Goal: Task Accomplishment & Management: Manage account settings

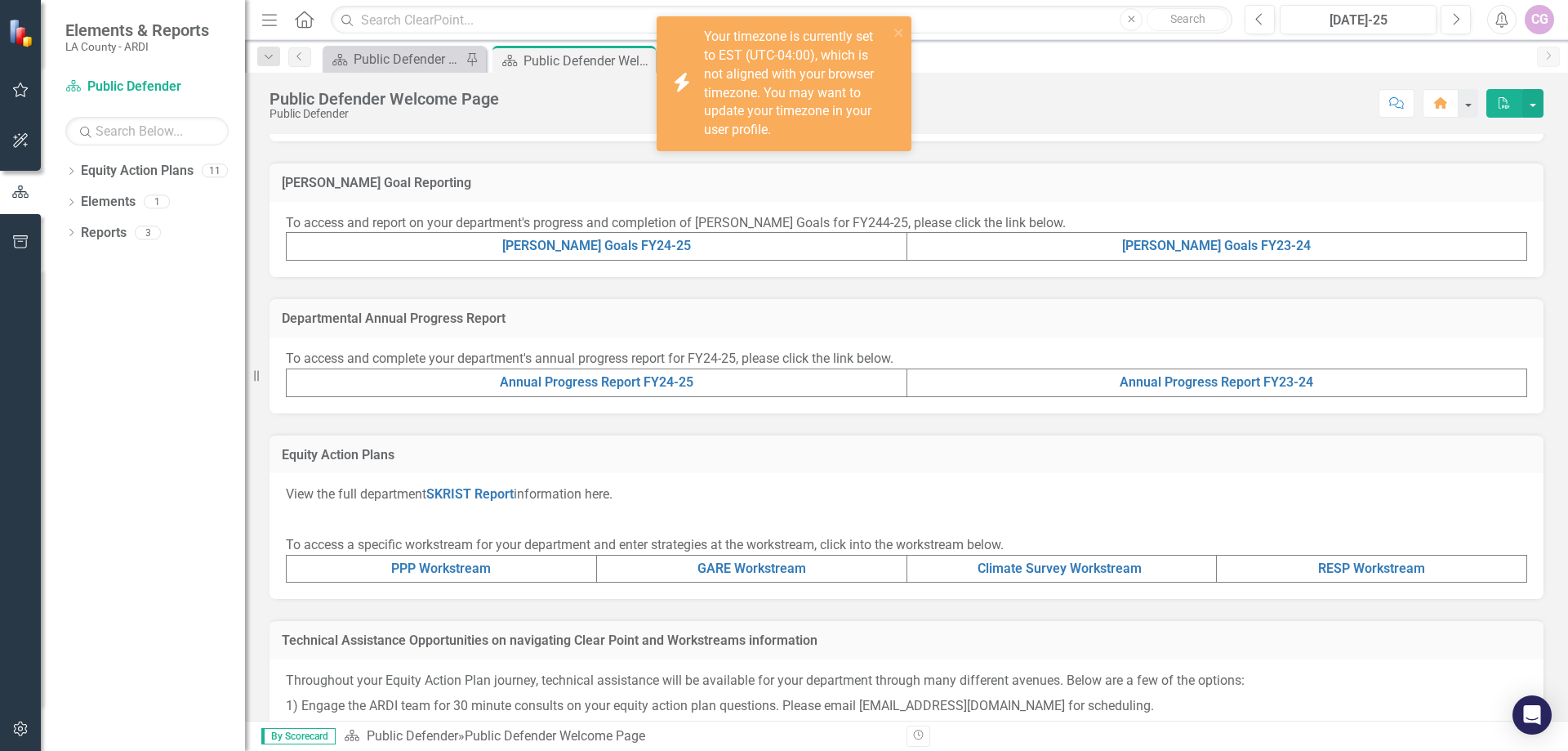
scroll to position [409, 0]
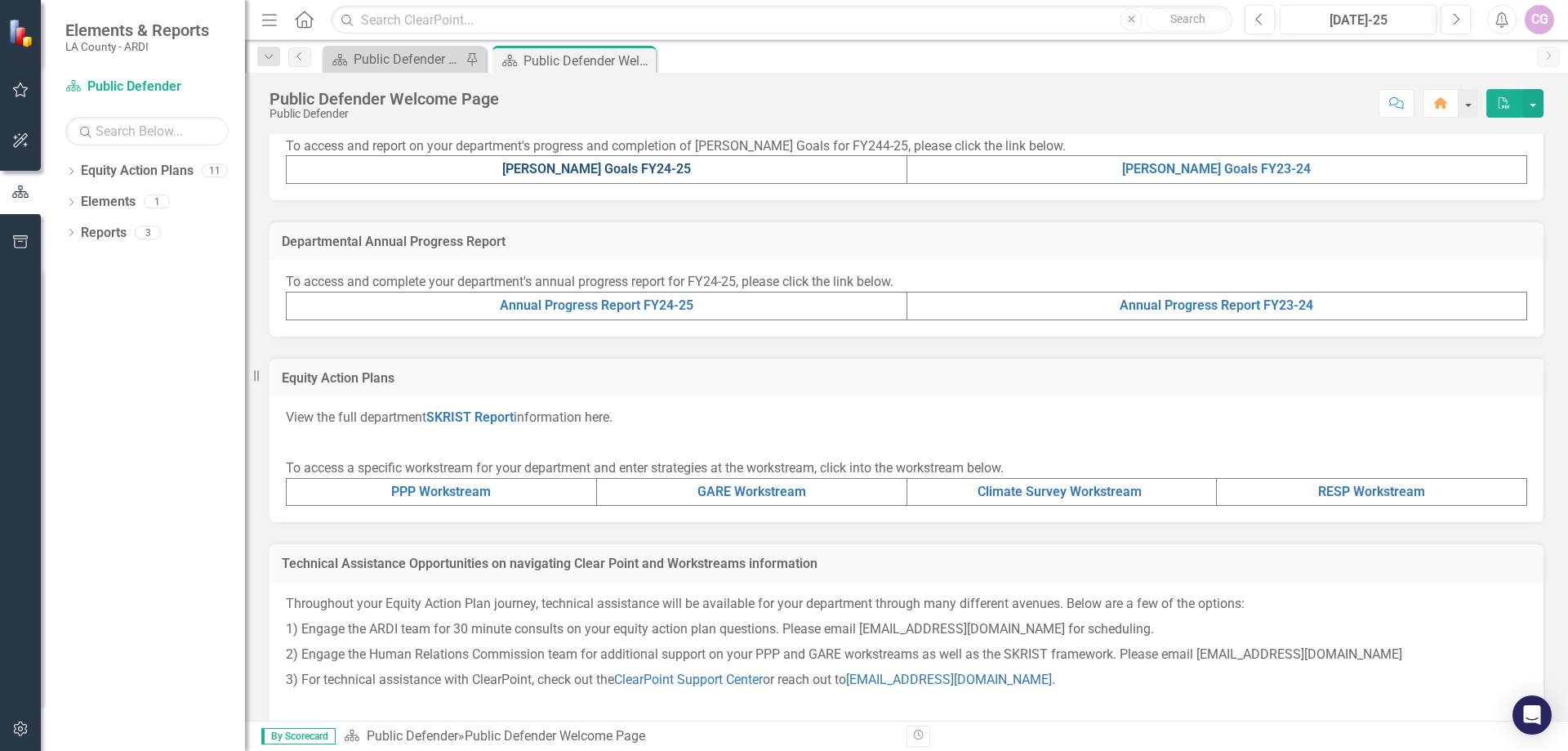
click at [616, 168] on link "[PERSON_NAME] Goals FY24-25" at bounding box center [596, 169] width 189 height 16
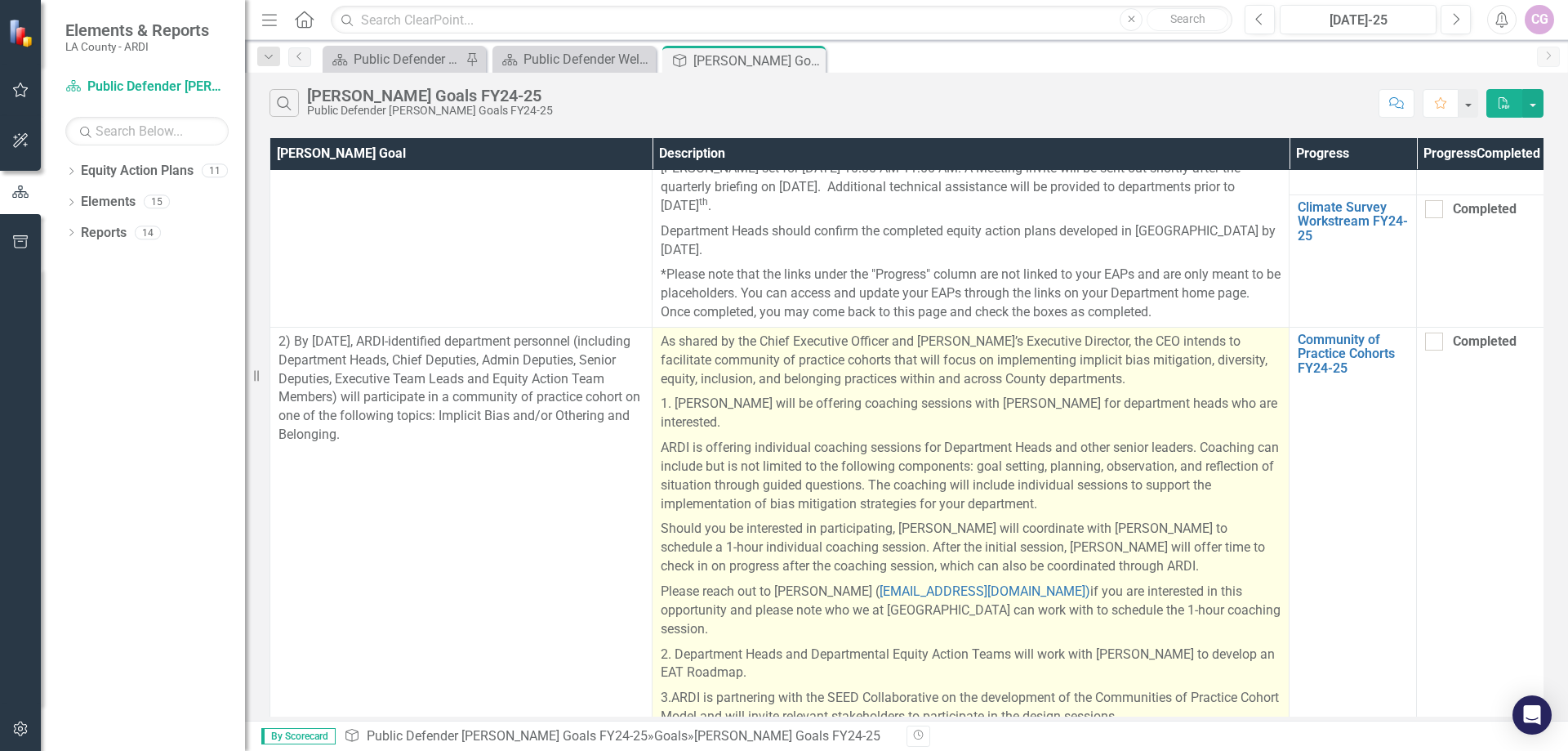
scroll to position [245, 0]
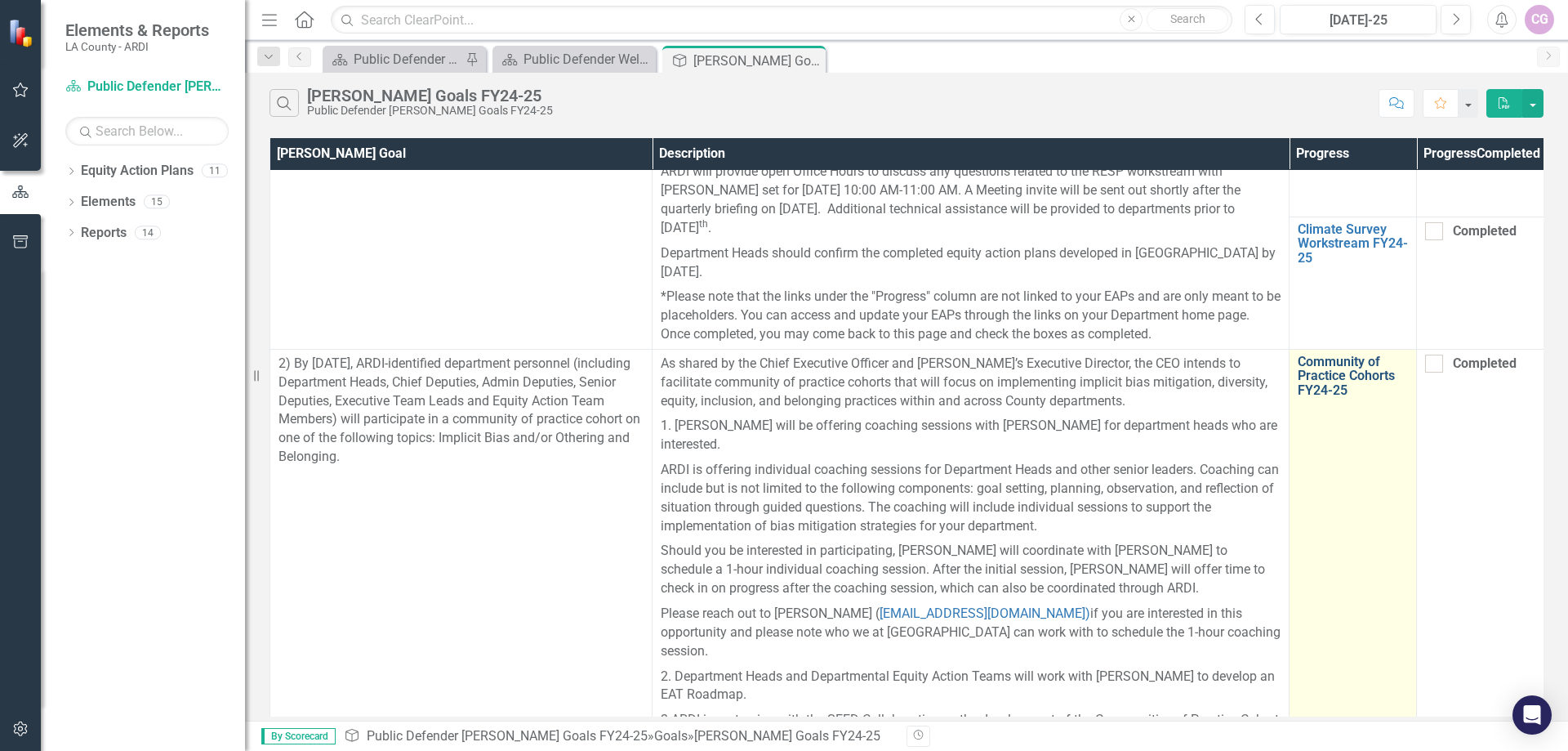
click at [1314, 380] on link "Community of Practice Cohorts FY24-25" at bounding box center [1352, 376] width 110 height 43
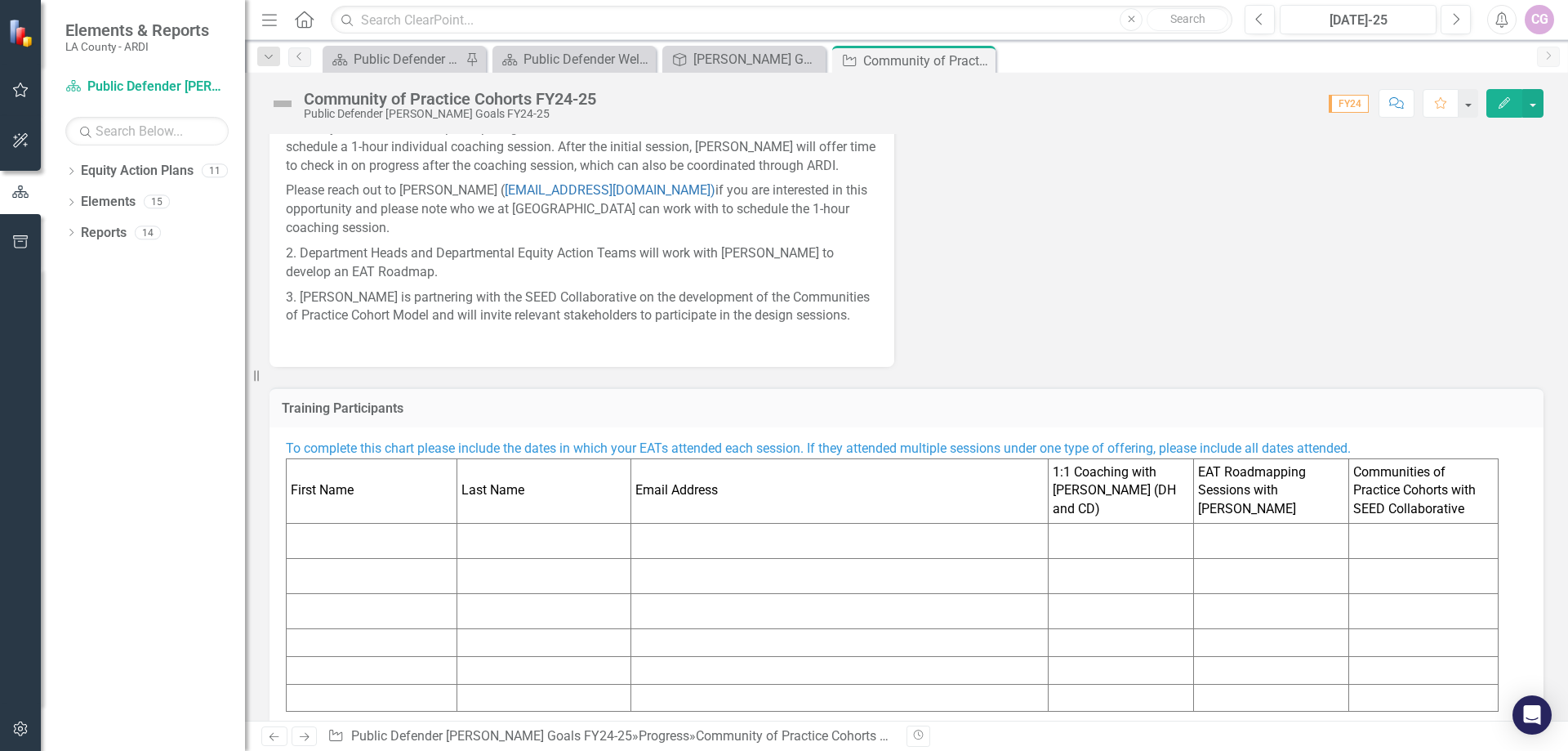
scroll to position [438, 0]
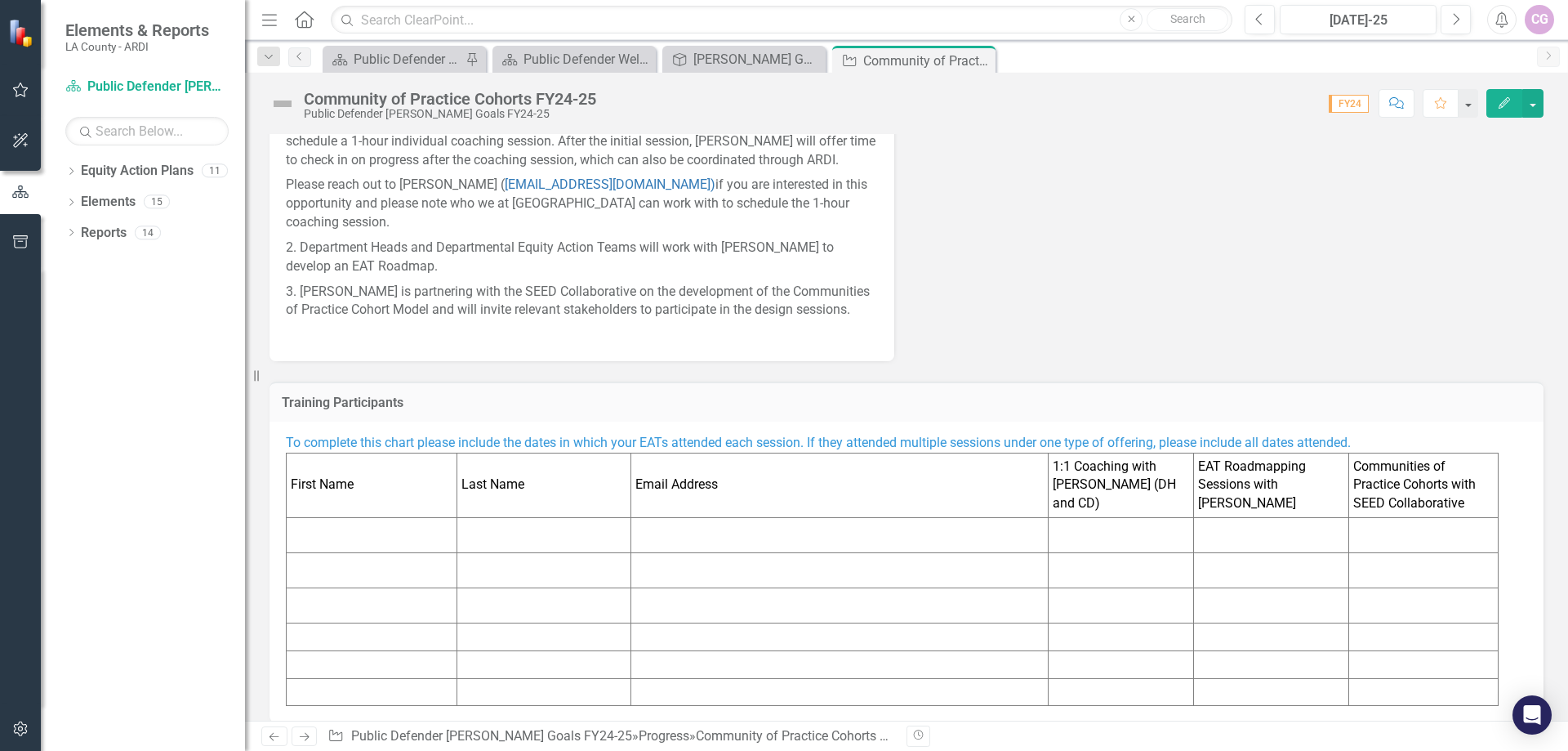
click at [1202, 519] on td at bounding box center [1271, 535] width 156 height 35
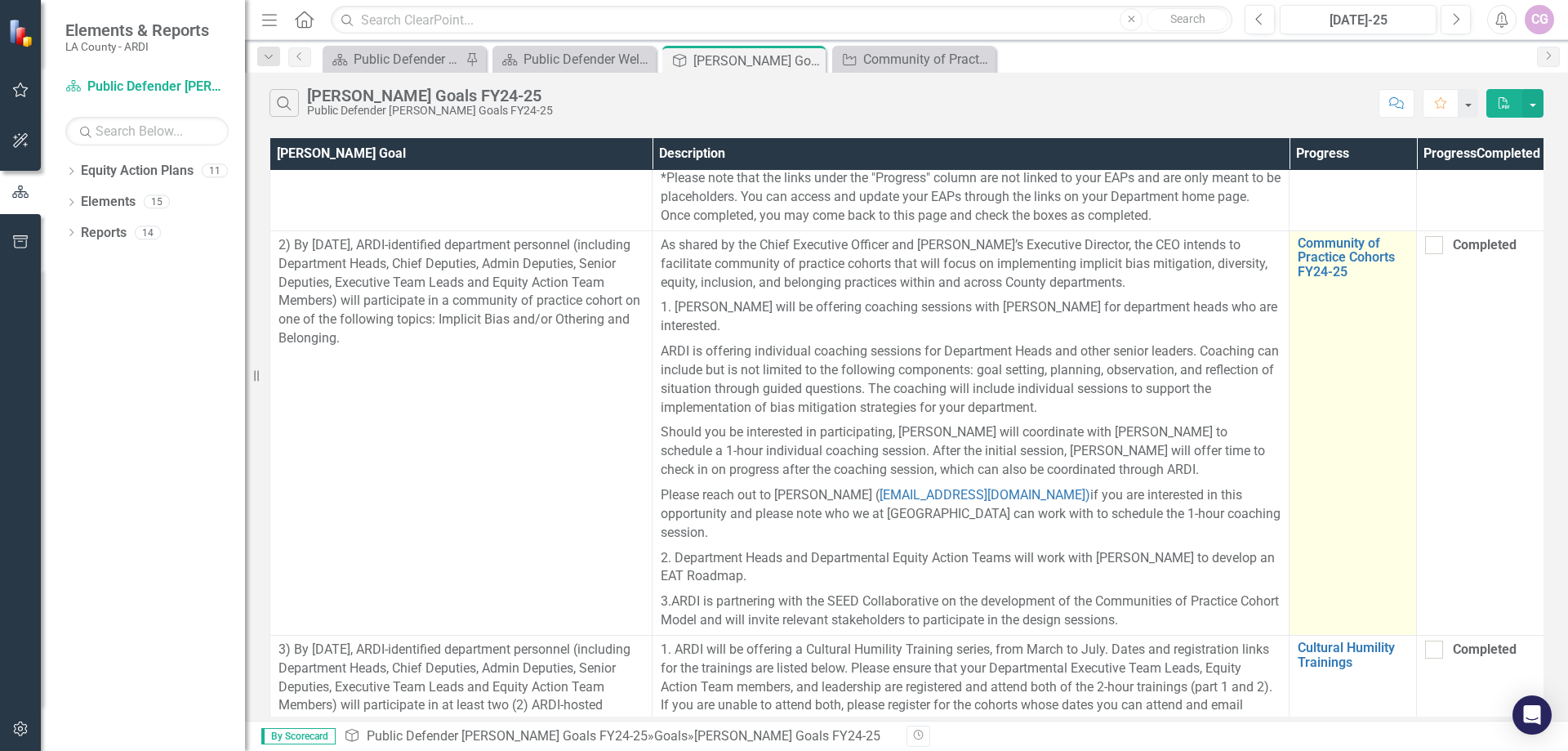
scroll to position [327, 0]
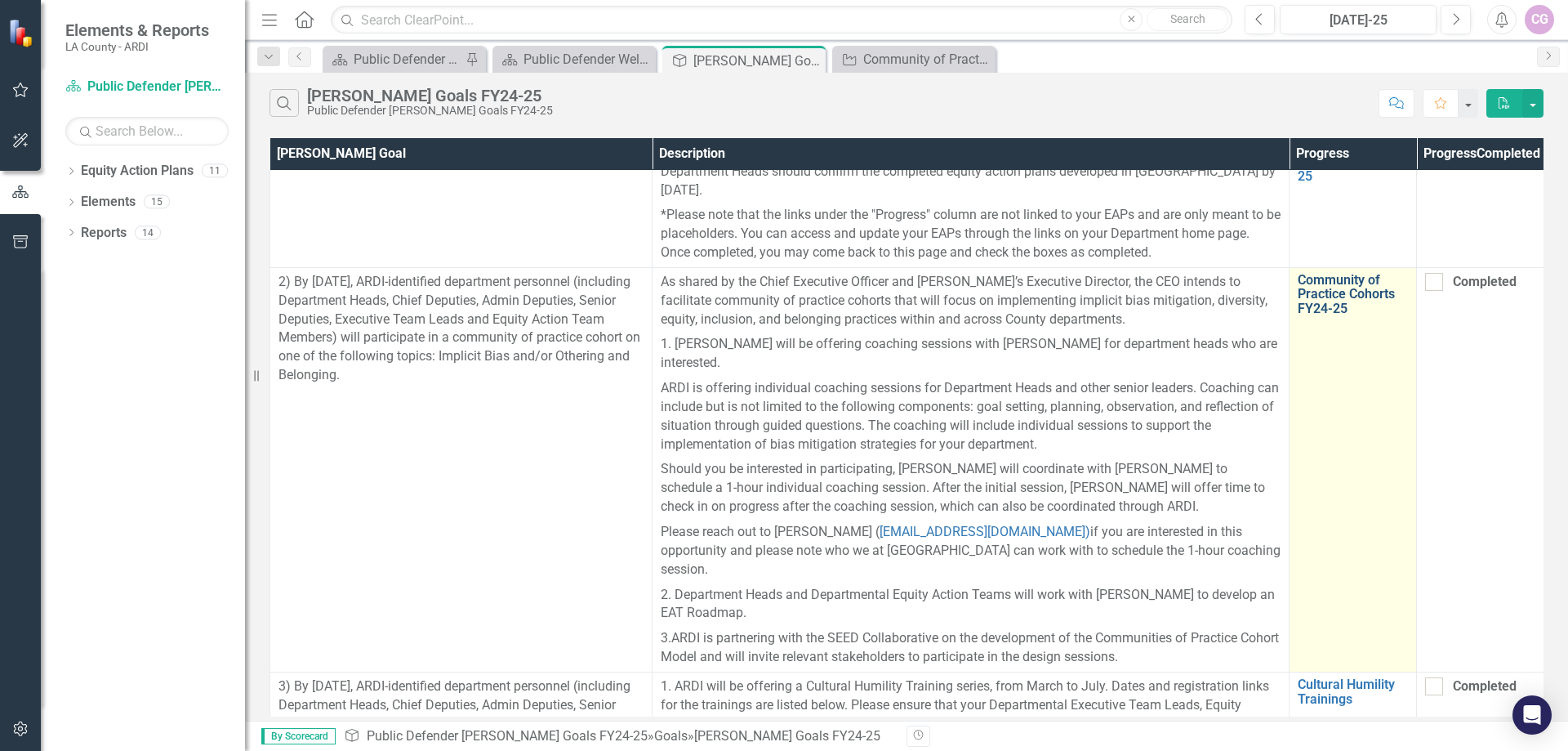
click at [1327, 296] on link "Community of Practice Cohorts FY24-25" at bounding box center [1352, 295] width 110 height 43
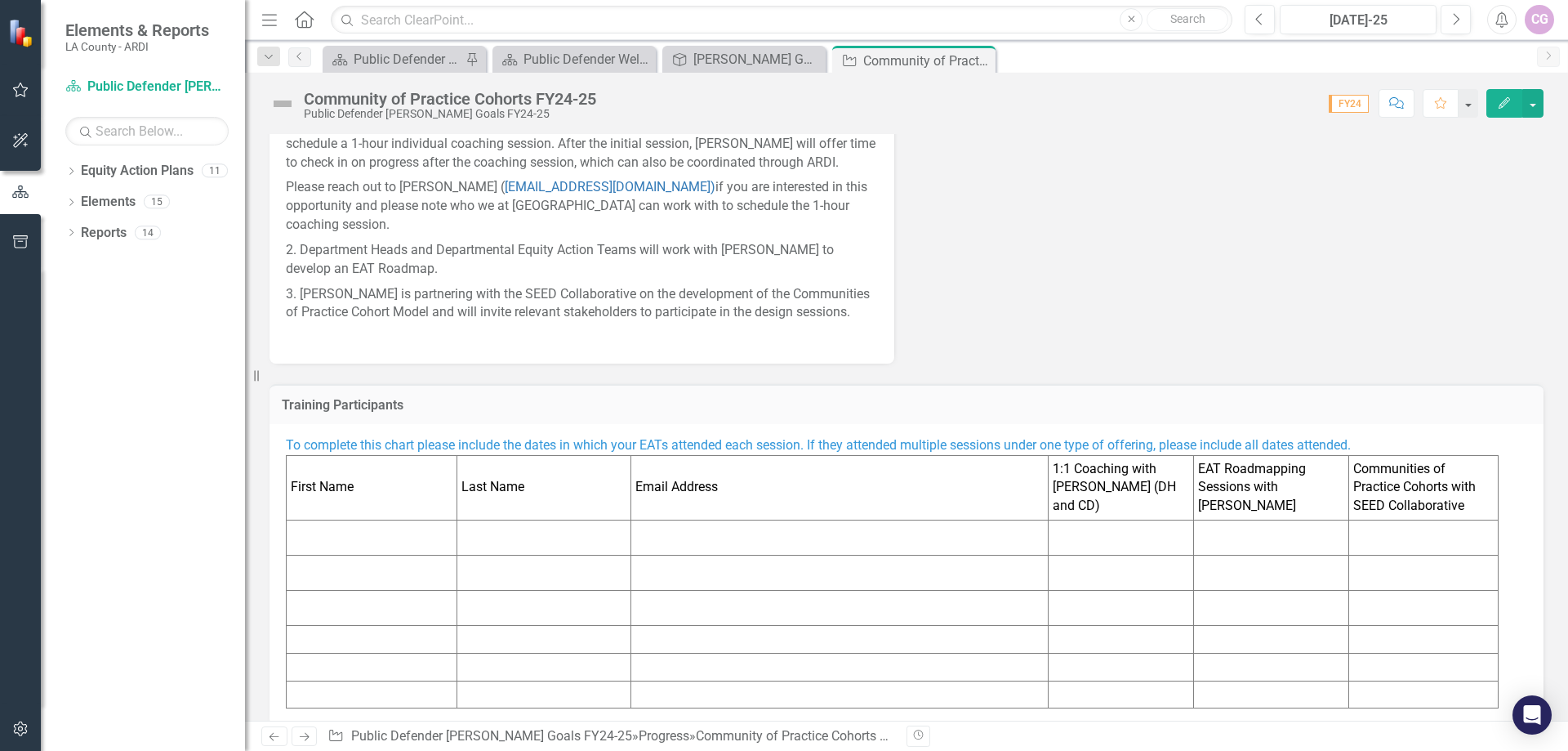
scroll to position [438, 0]
click at [314, 522] on td at bounding box center [372, 535] width 170 height 35
click at [314, 518] on td at bounding box center [372, 535] width 170 height 35
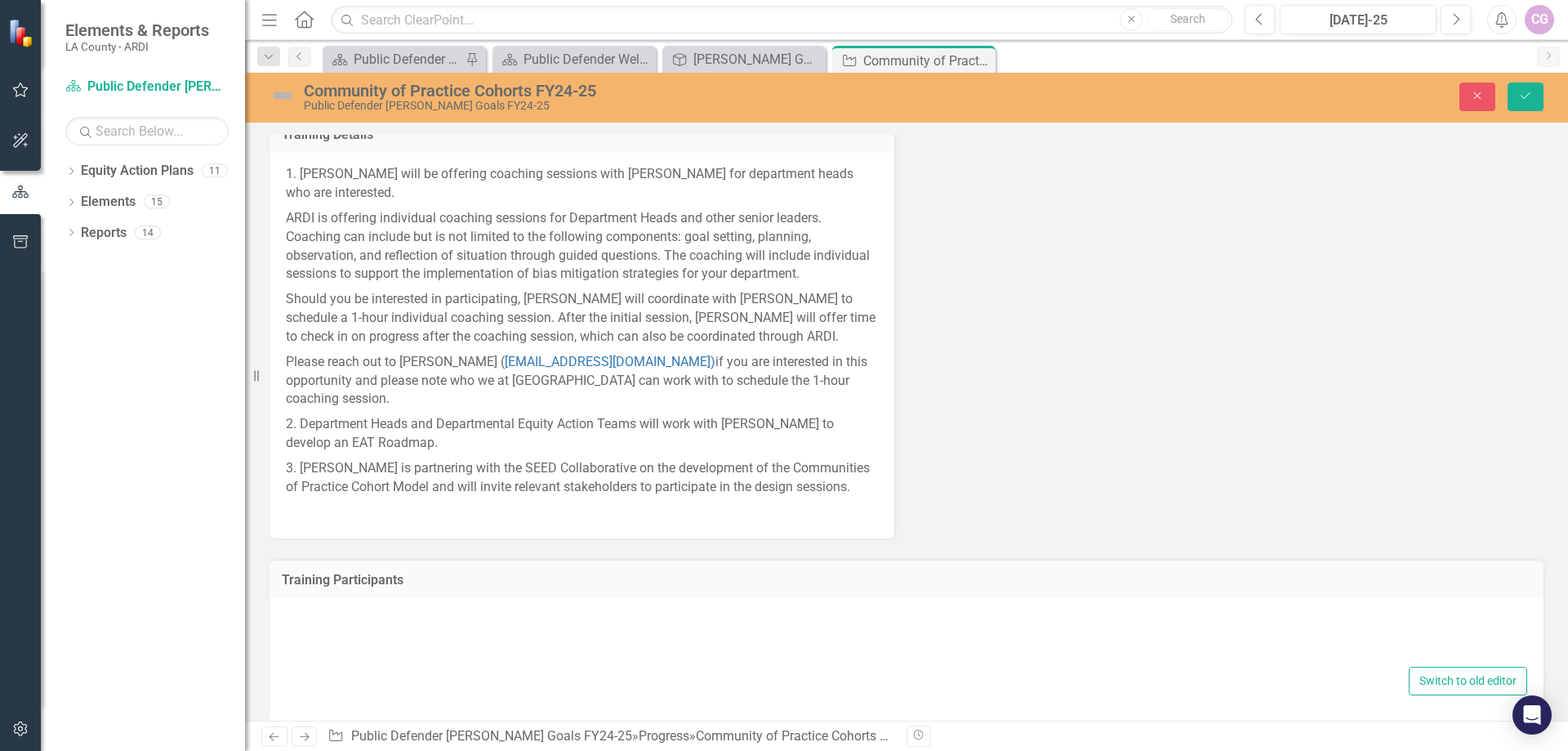
type textarea "<p><span style="color: #3598db;">To complete this chart please include the date…"
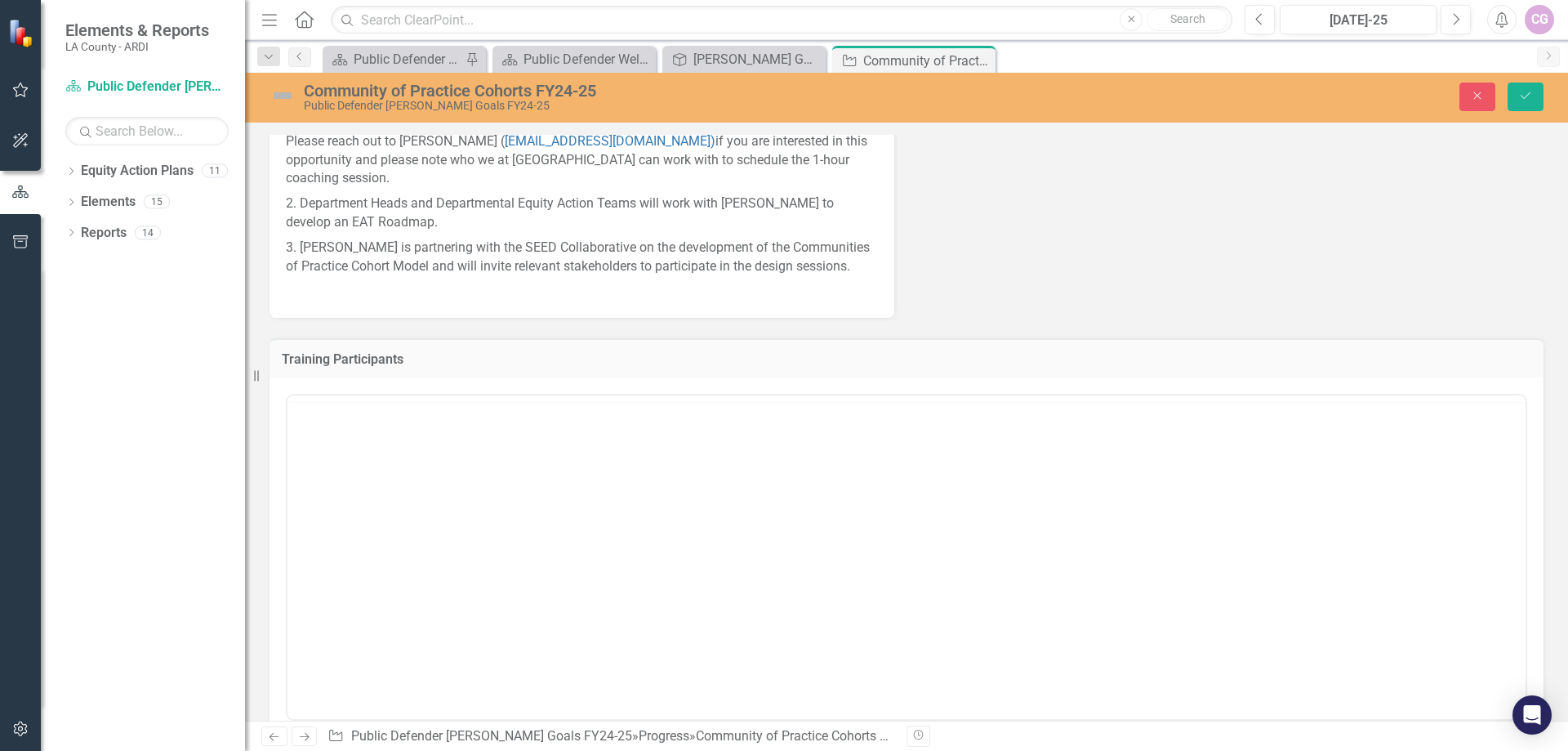
scroll to position [542, 0]
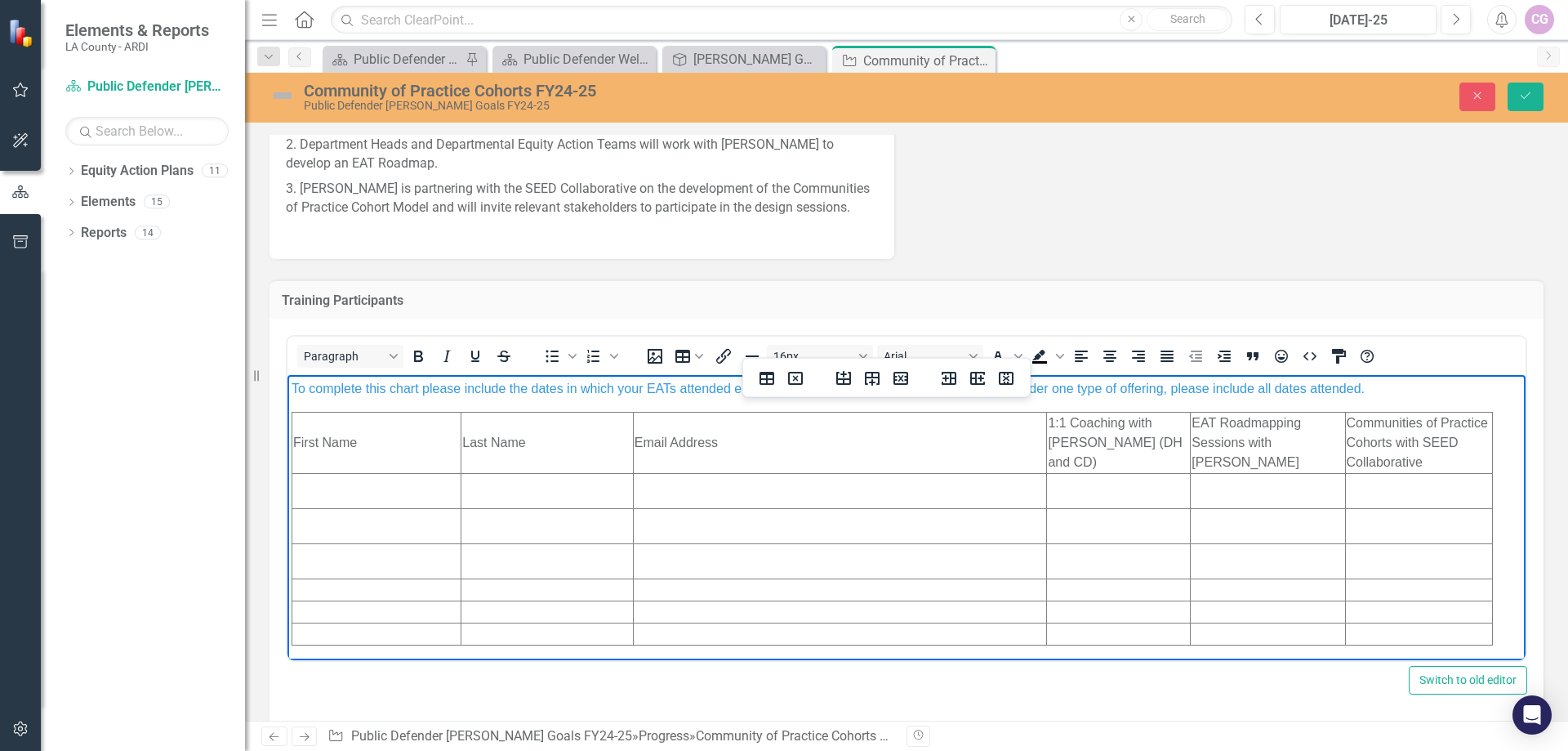
click at [316, 495] on td "Rich Text Area. Press ALT-0 for help." at bounding box center [376, 491] width 169 height 35
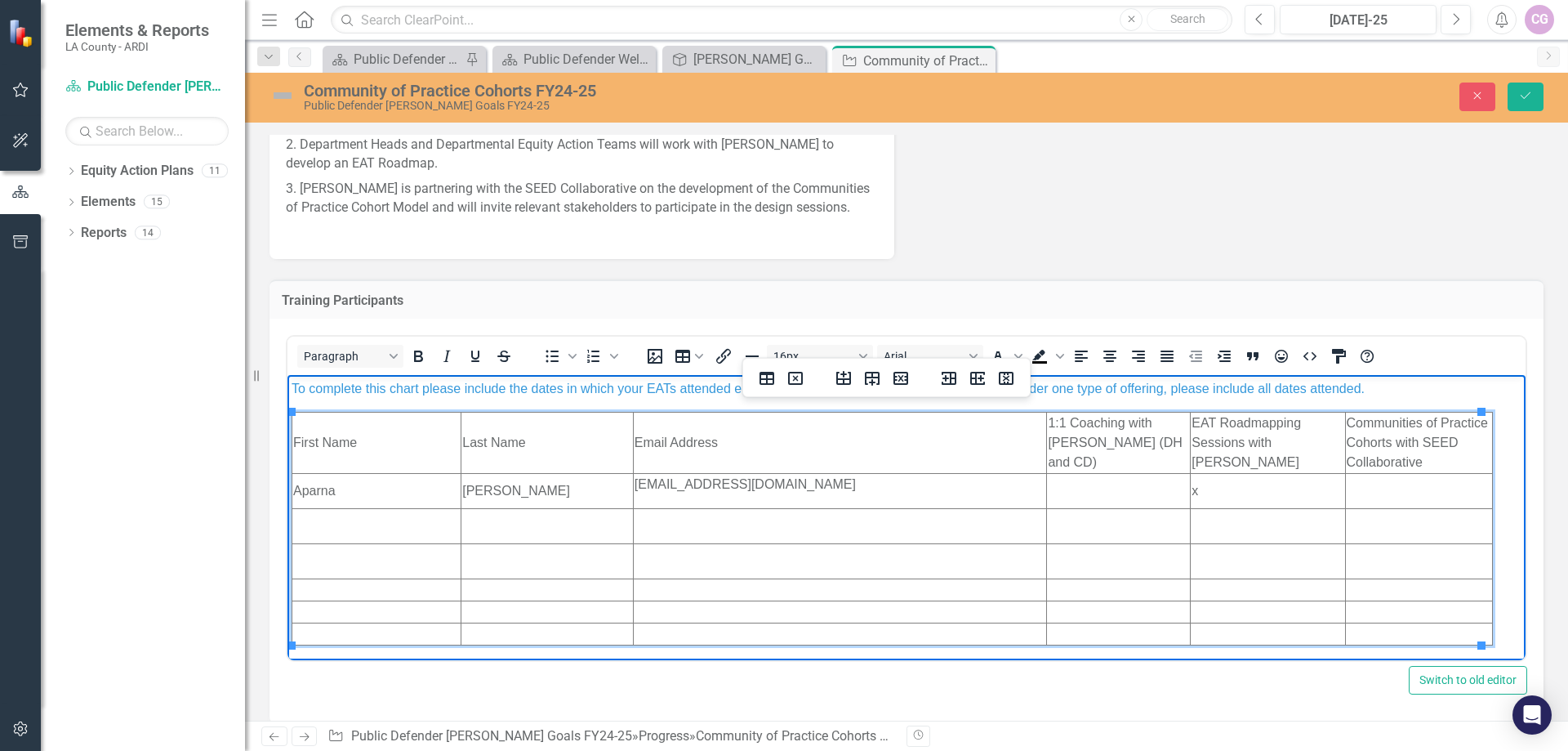
click at [315, 519] on td "Rich Text Area. Press ALT-0 for help." at bounding box center [376, 527] width 169 height 35
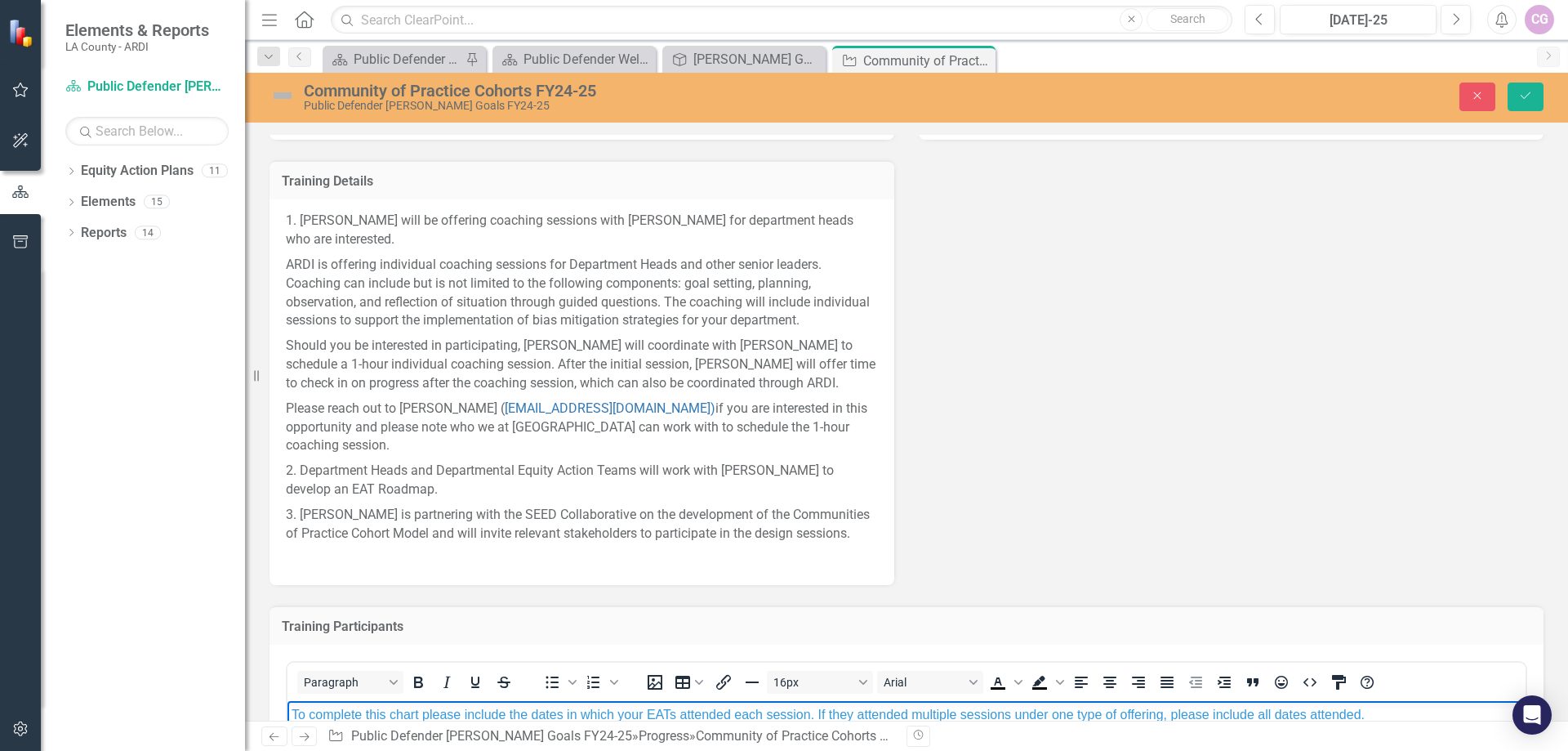
scroll to position [215, 0]
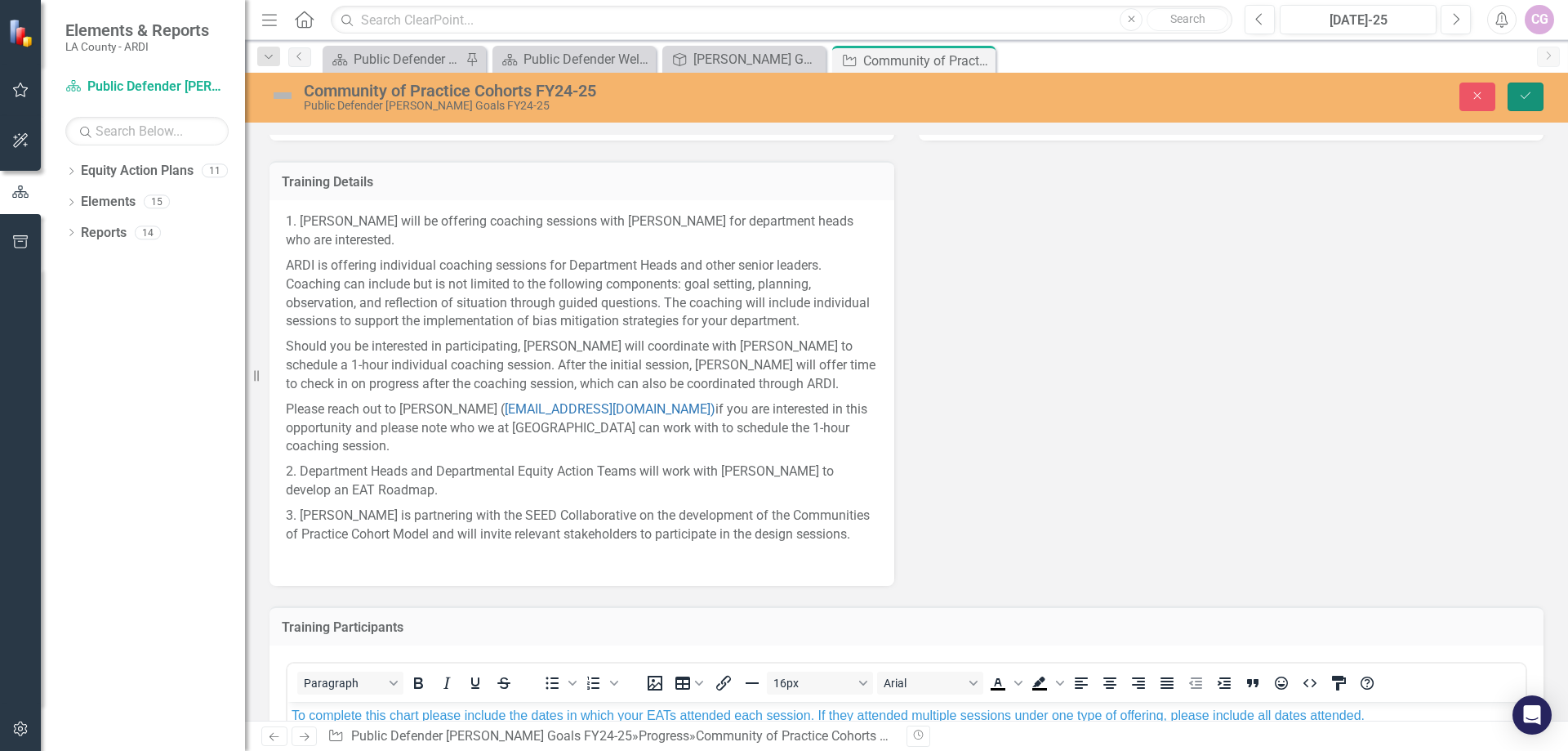
click at [1526, 100] on icon "Save" at bounding box center [1525, 95] width 15 height 11
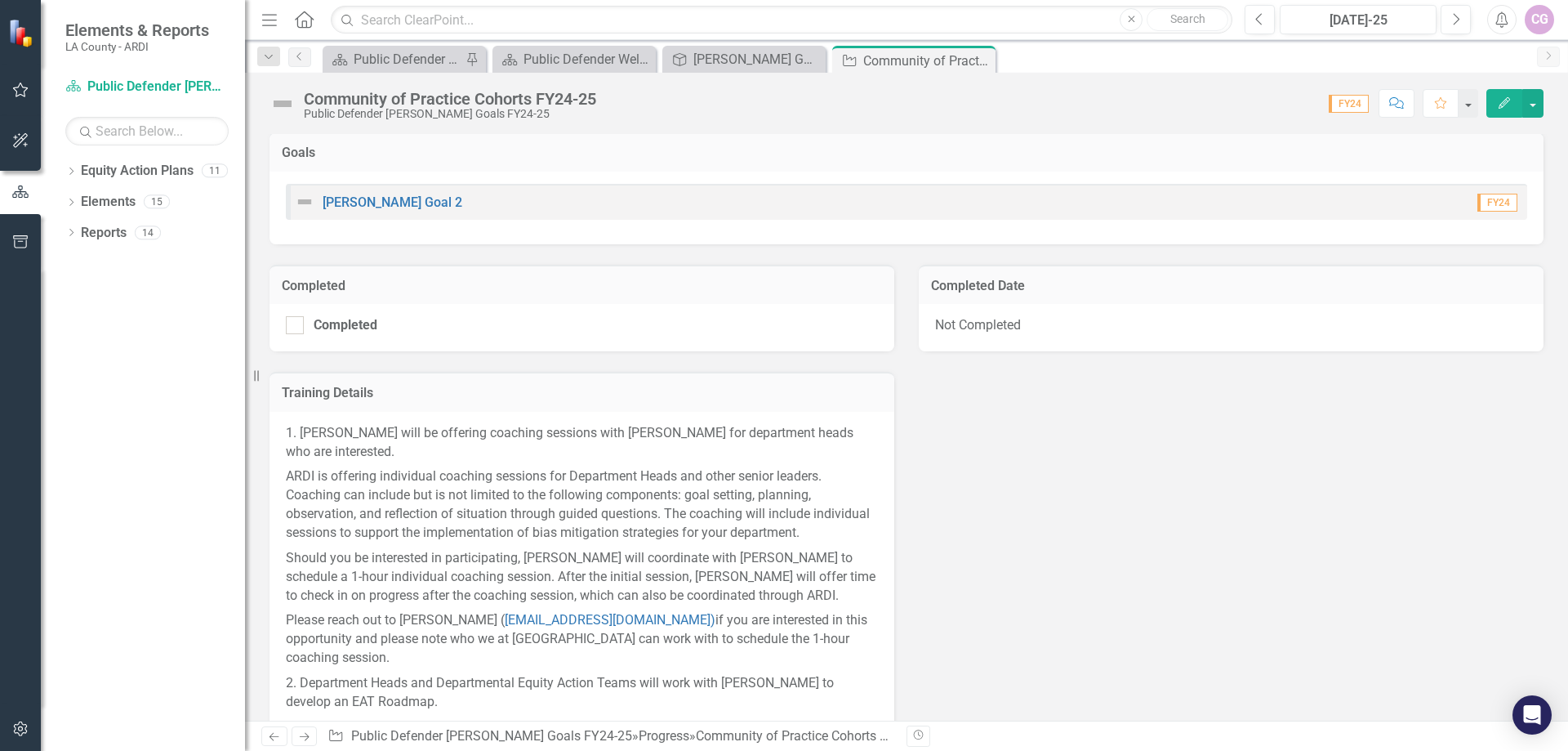
scroll to position [0, 0]
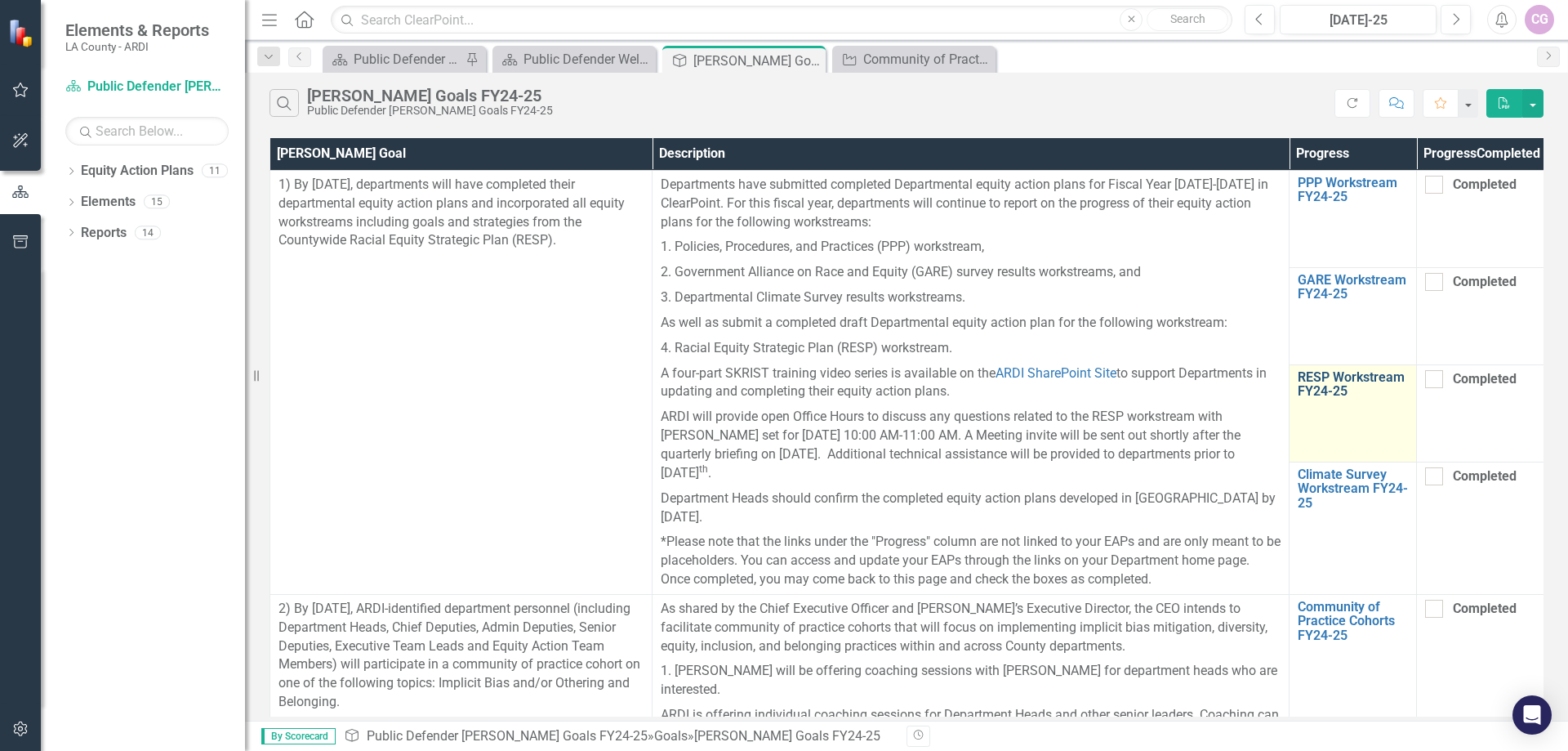
click at [1336, 398] on link "RESP Workstream FY24-25" at bounding box center [1352, 384] width 110 height 29
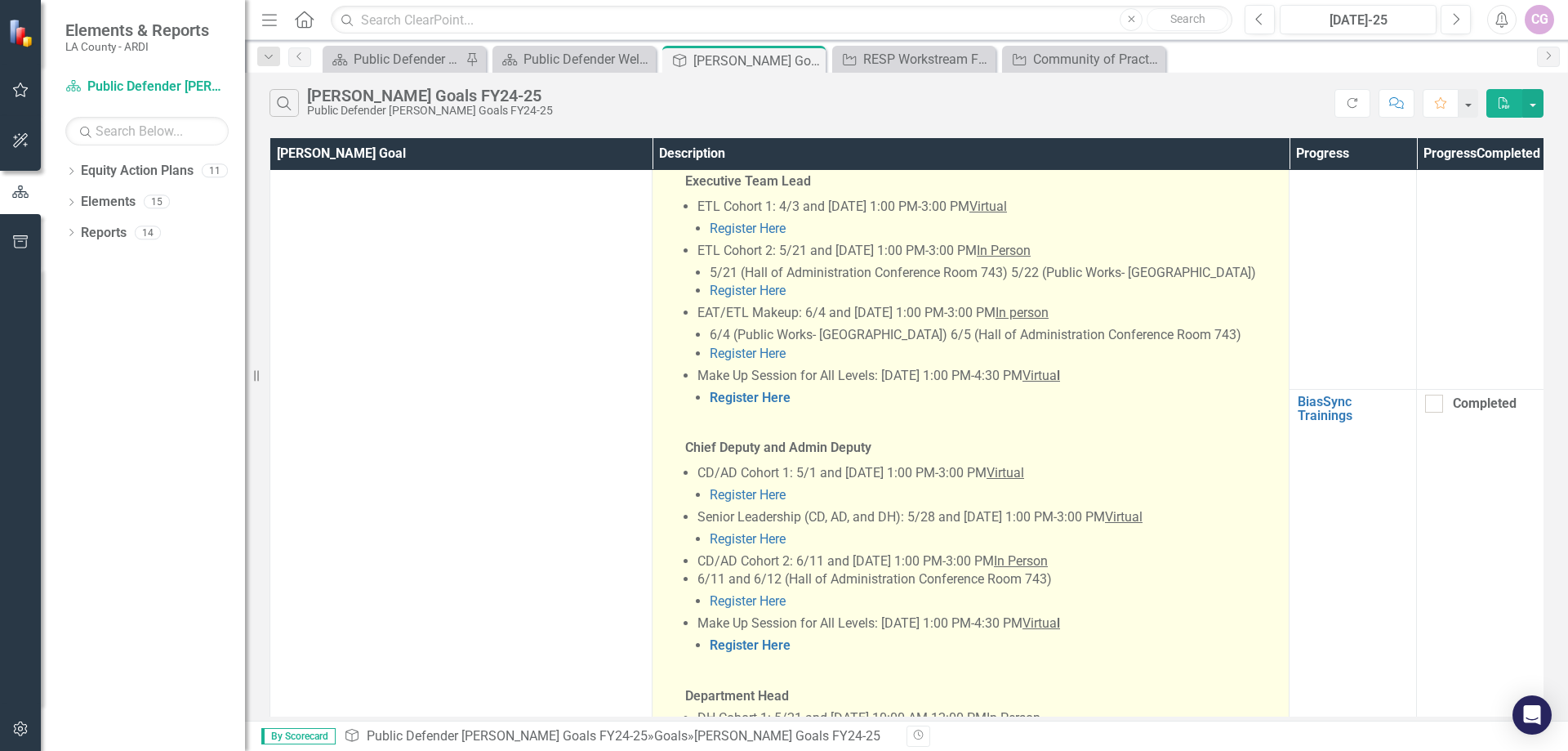
scroll to position [1226, 0]
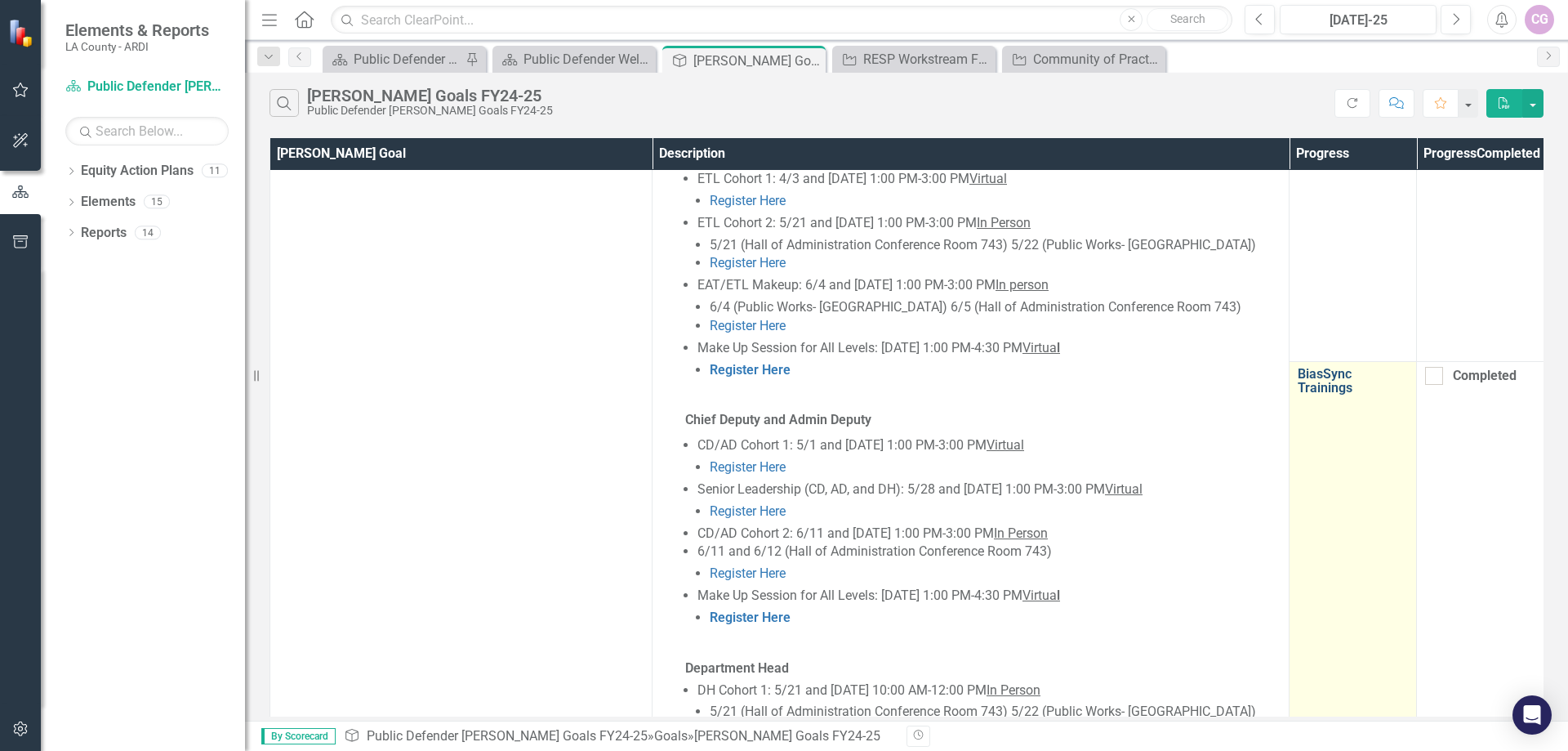
click at [1324, 367] on link "BiasSync Trainings" at bounding box center [1352, 381] width 110 height 29
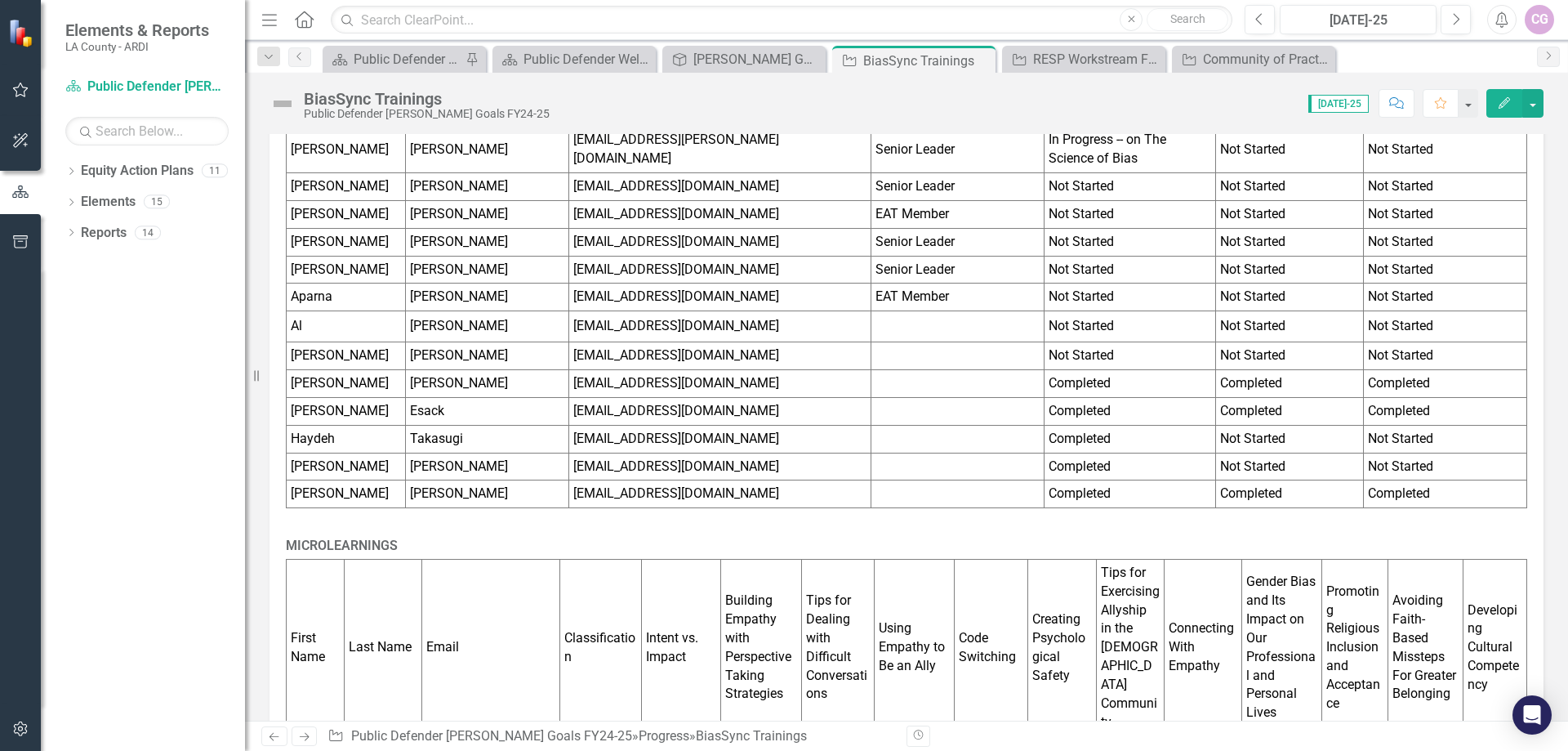
scroll to position [744, 0]
